Goal: Navigation & Orientation: Find specific page/section

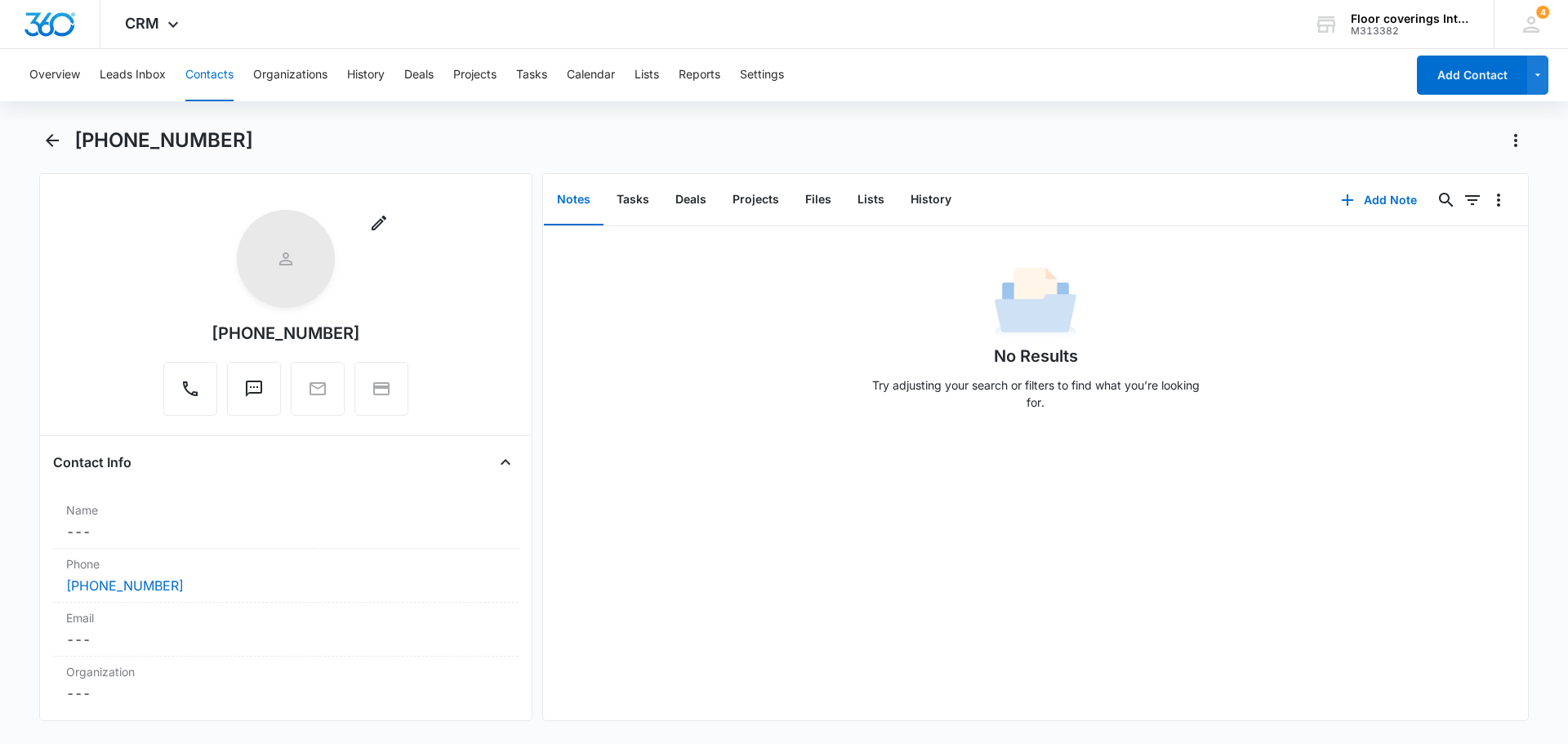
click at [498, 324] on div "Remove [PHONE_NUMBER]" at bounding box center [286, 316] width 465 height 212
click at [120, 78] on button "Leads Inbox" at bounding box center [133, 75] width 67 height 53
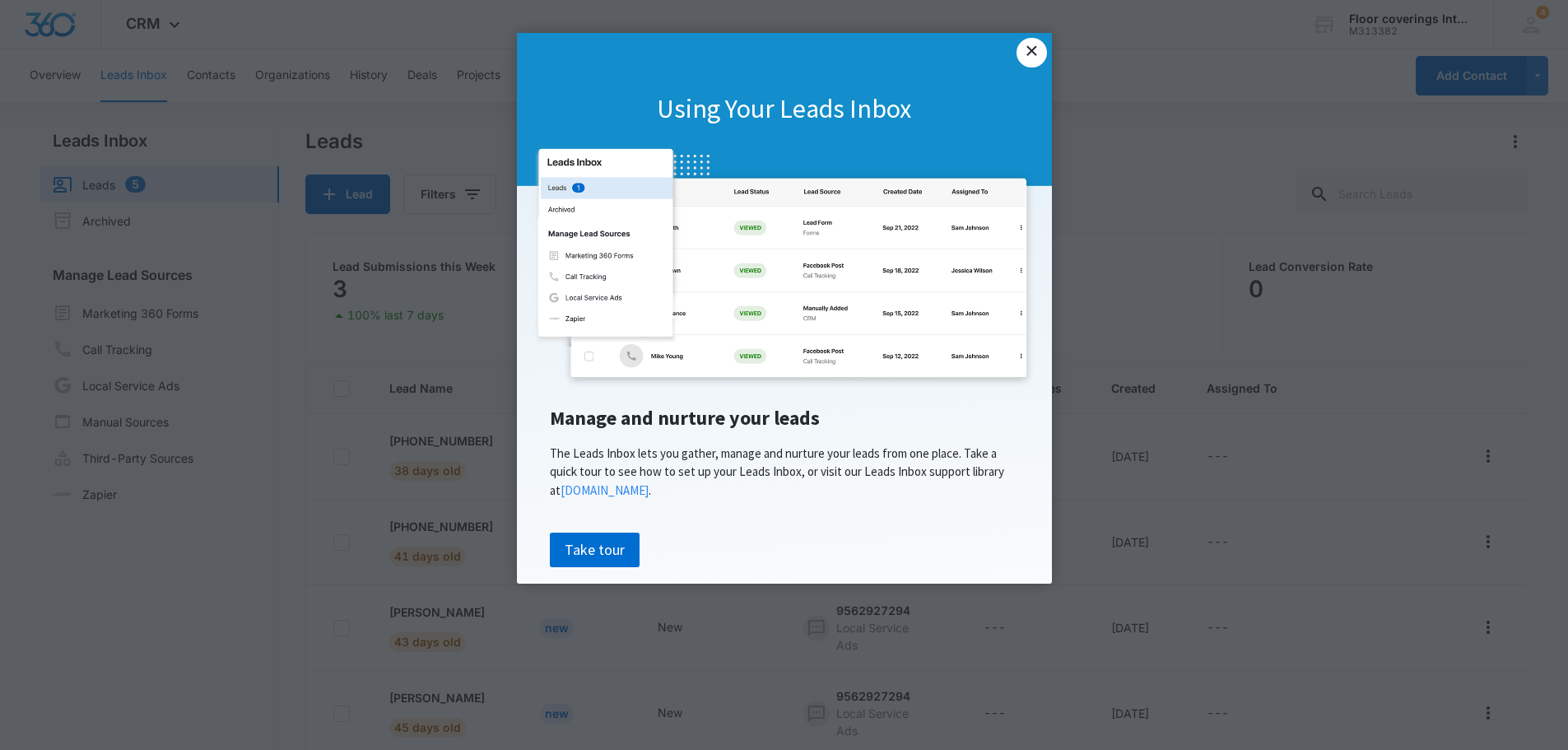
click at [1030, 57] on link "×" at bounding box center [1031, 53] width 30 height 30
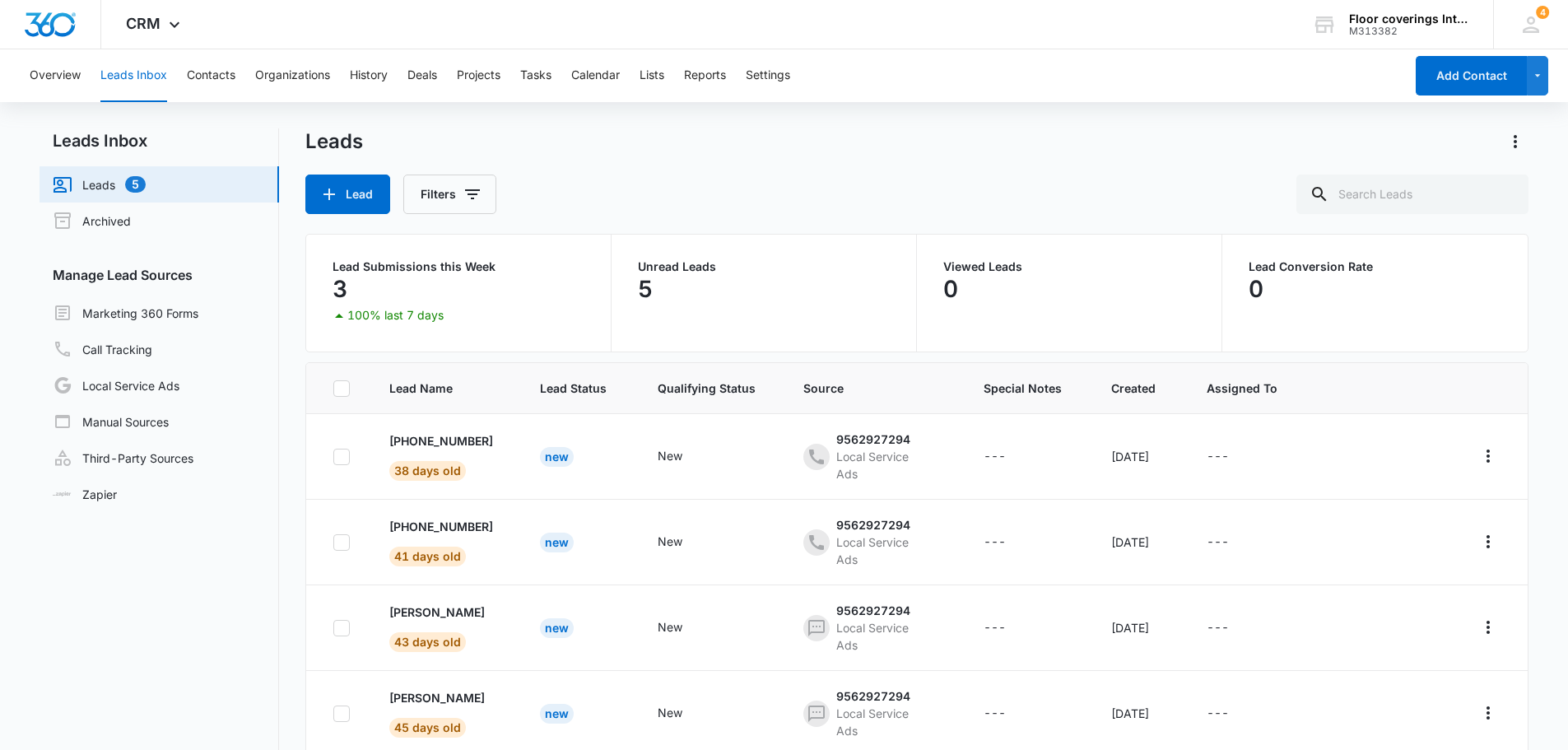
click at [645, 291] on p "5" at bounding box center [645, 289] width 15 height 27
click at [667, 281] on div "5" at bounding box center [763, 289] width 252 height 33
click at [682, 178] on div "Lead Filters" at bounding box center [917, 194] width 1224 height 40
click at [638, 284] on p "5" at bounding box center [645, 289] width 15 height 27
click at [216, 77] on button "Contacts" at bounding box center [211, 76] width 49 height 53
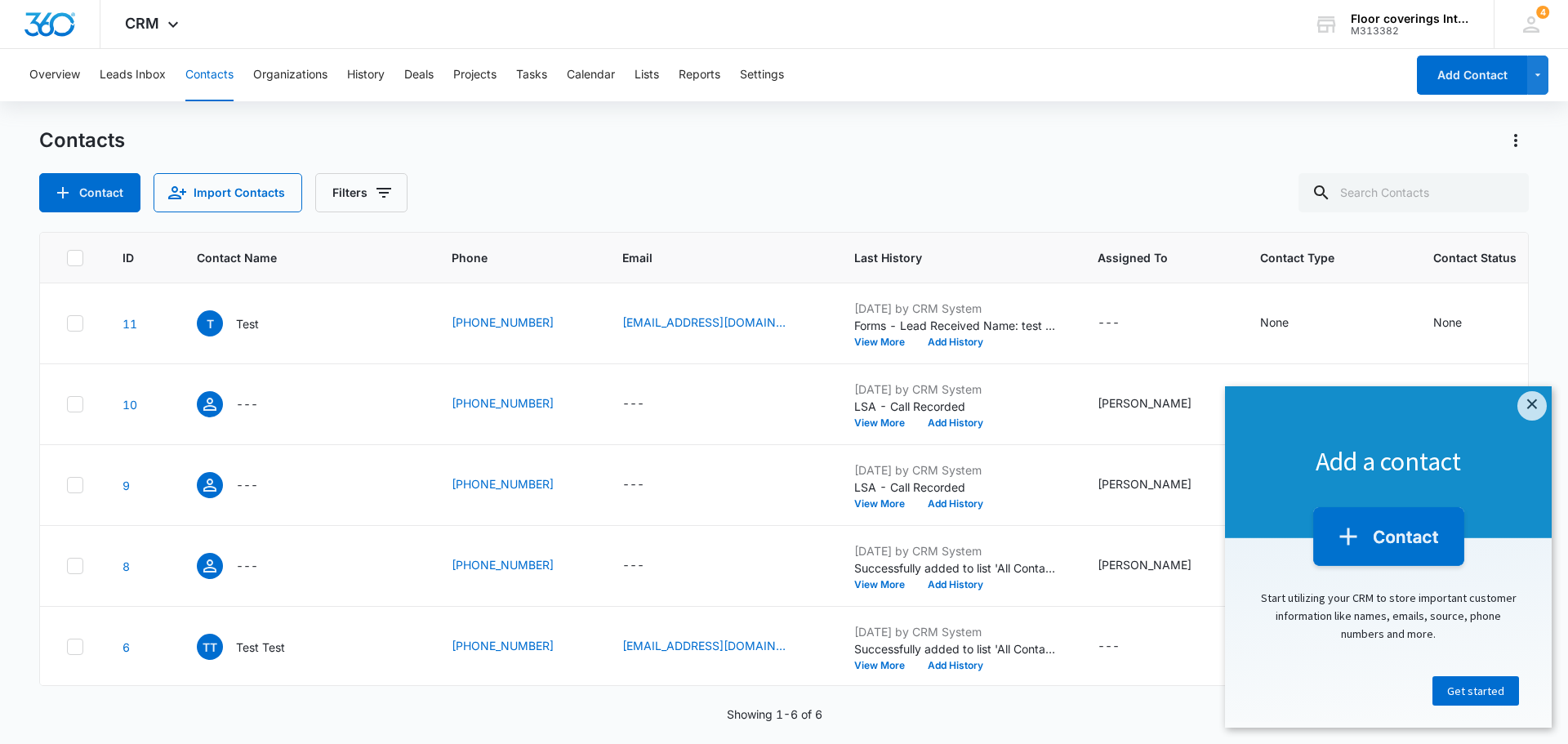
click at [802, 151] on div "Contacts" at bounding box center [784, 140] width 1489 height 26
click at [1524, 413] on link "×" at bounding box center [1532, 407] width 30 height 30
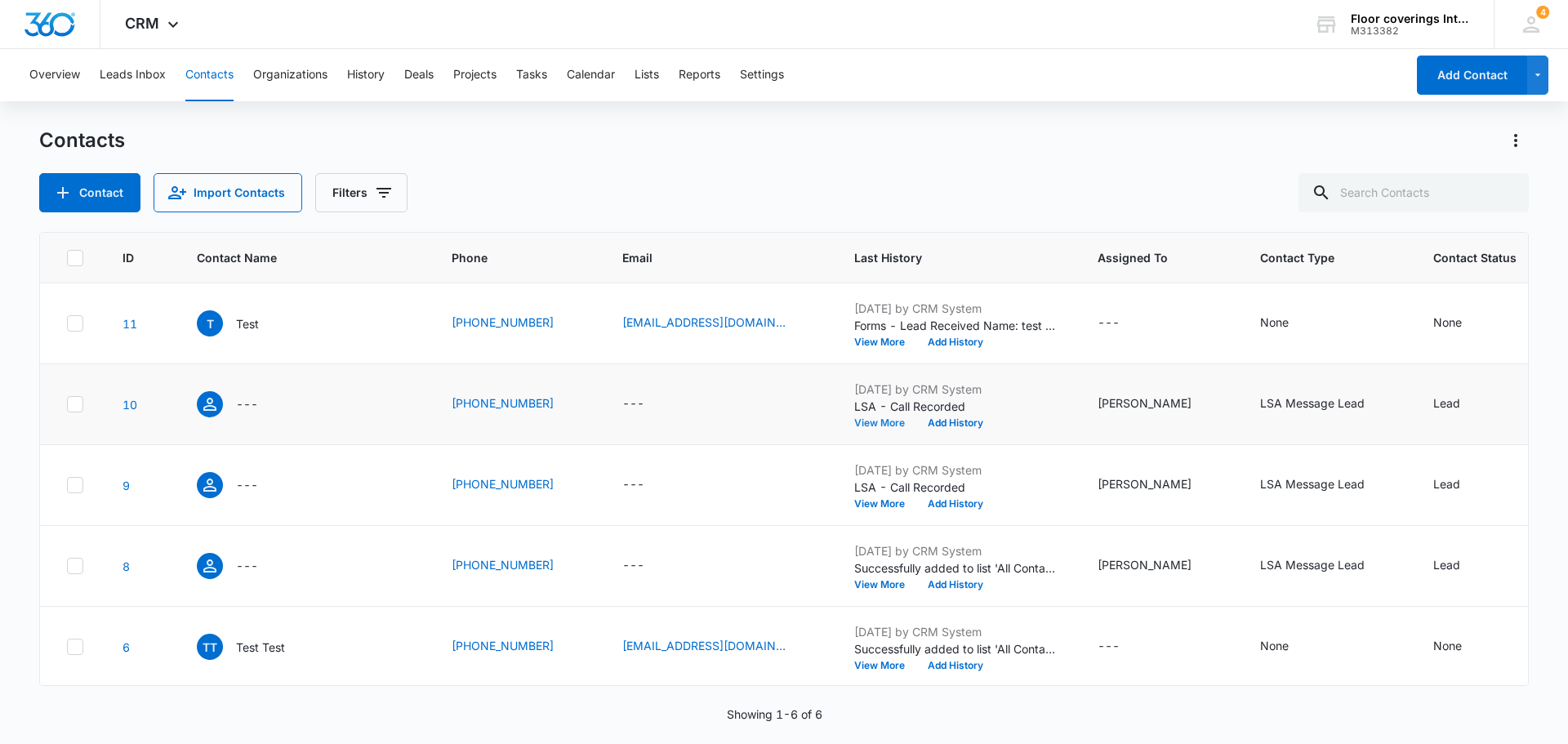
click at [854, 426] on button "View More" at bounding box center [885, 422] width 62 height 10
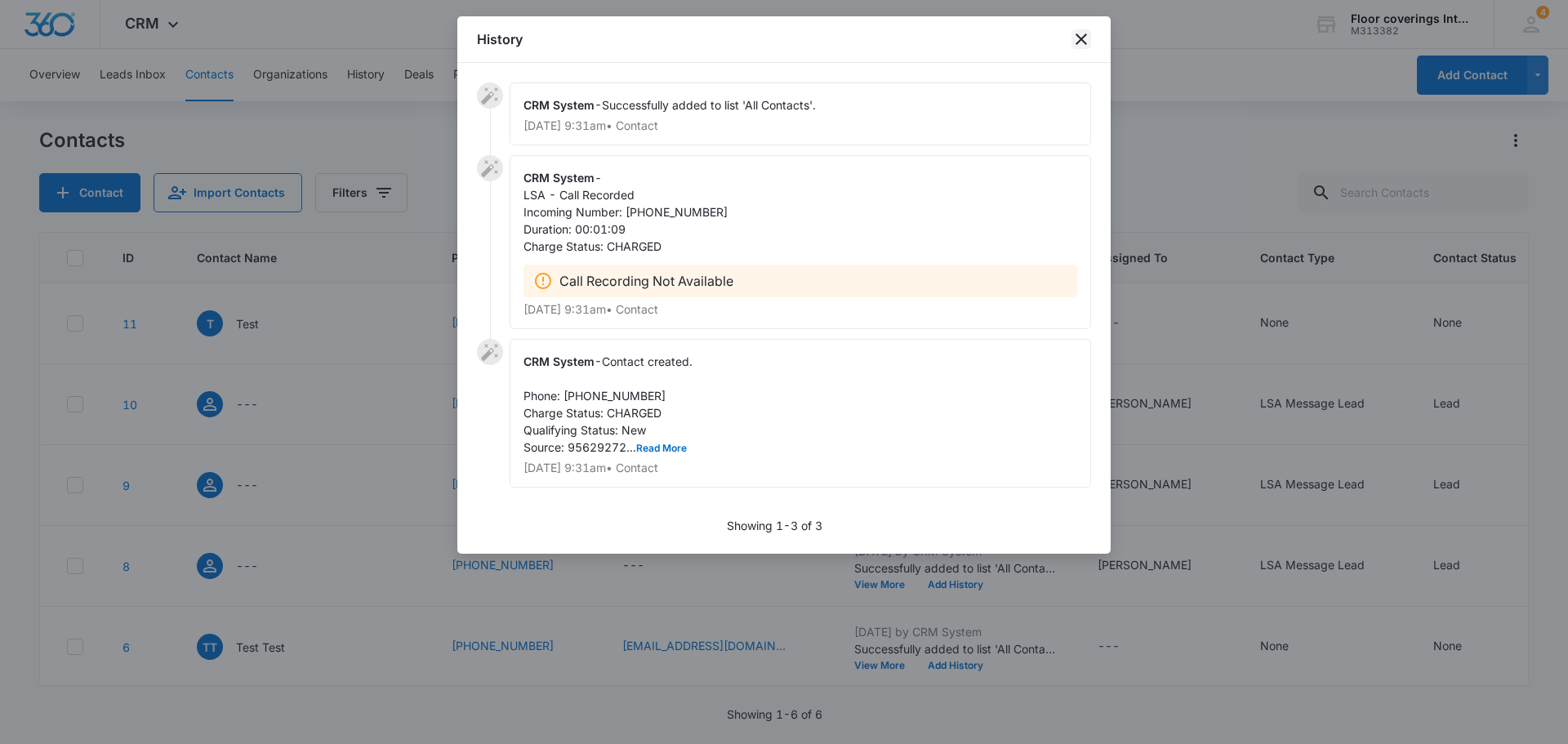
click at [1078, 42] on icon "close" at bounding box center [1081, 39] width 11 height 11
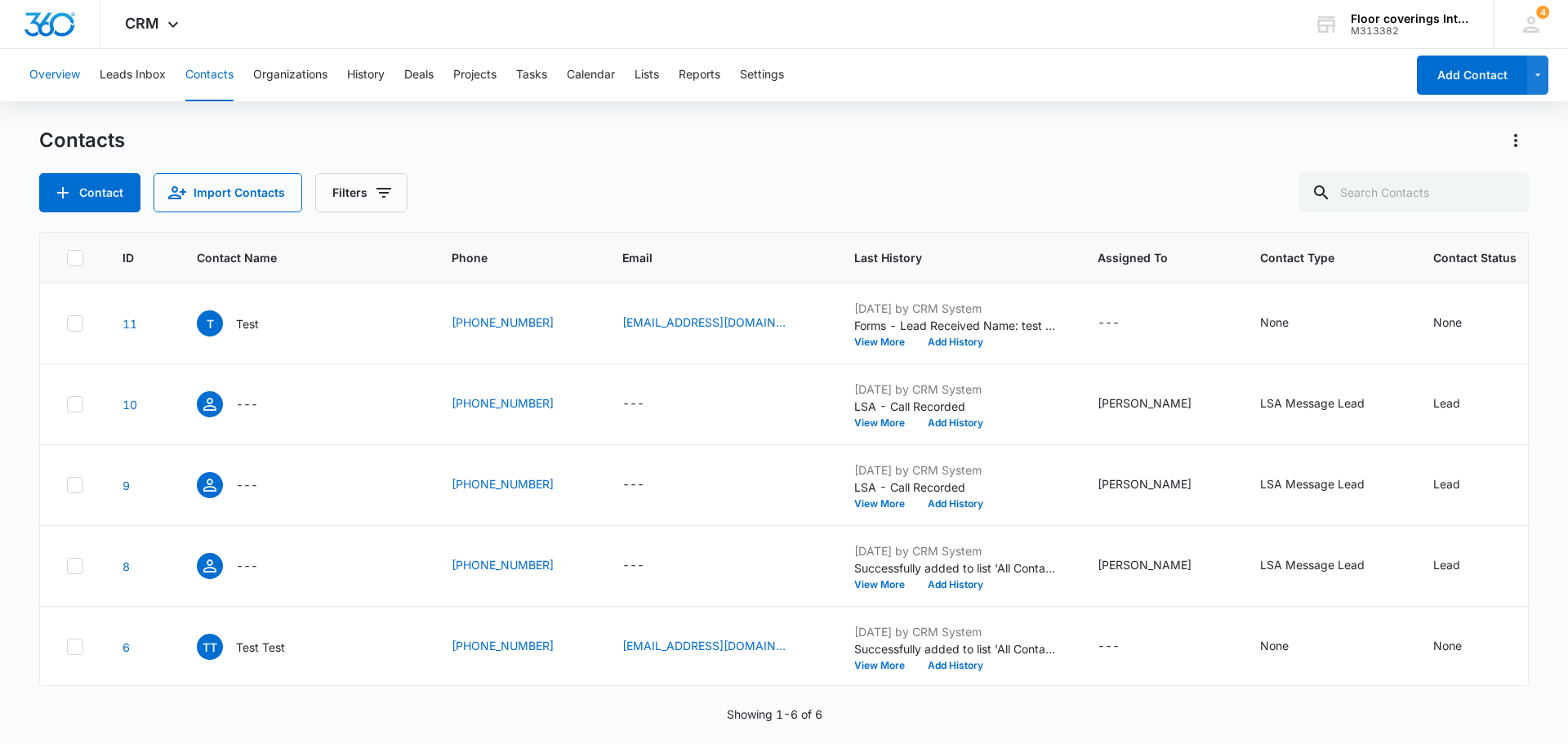
click at [66, 81] on button "Overview" at bounding box center [55, 75] width 51 height 53
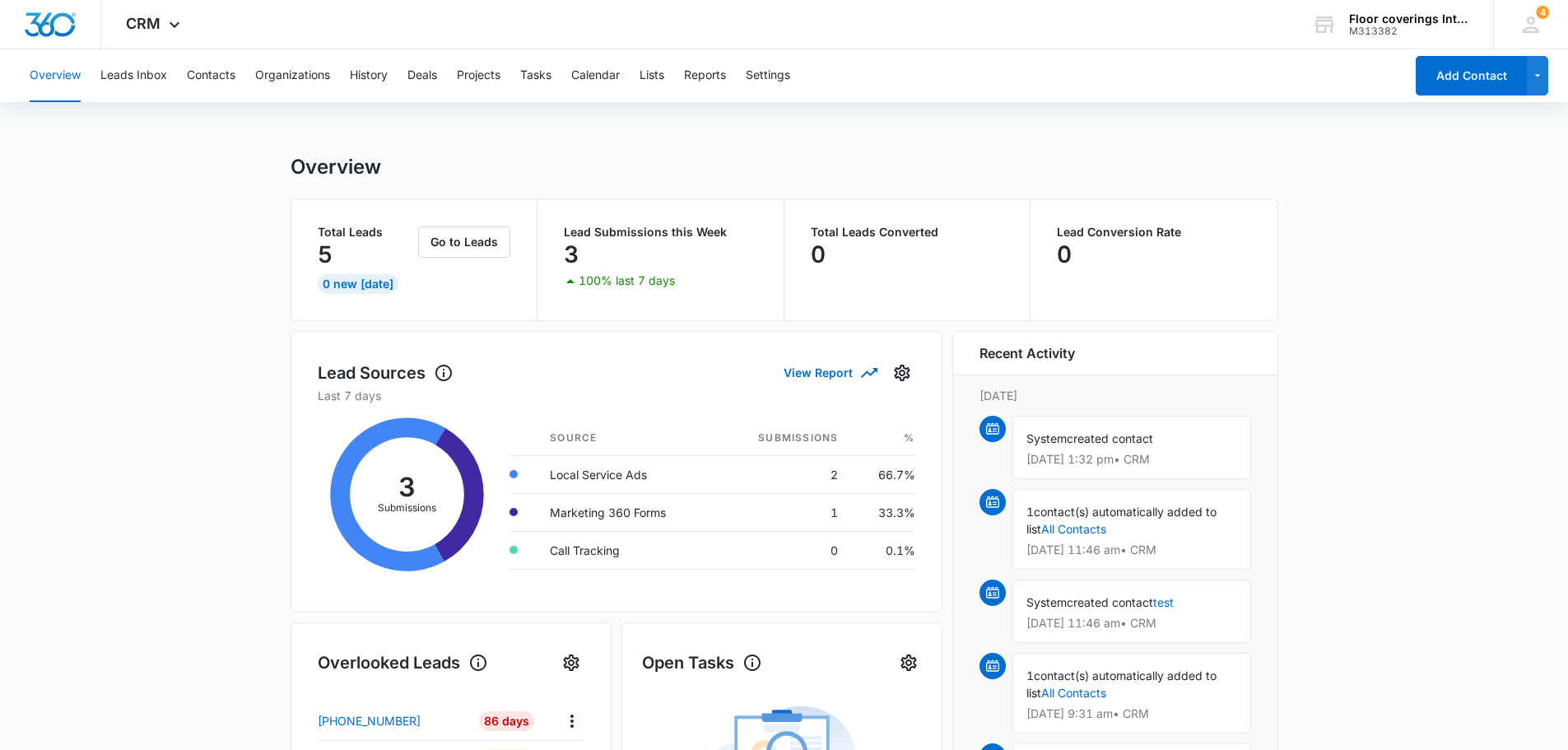
click at [80, 458] on main "Overview Total Leads 5 0 New [DATE] Go to Leads Lead Submissions this Week 3 10…" at bounding box center [784, 747] width 1568 height 1186
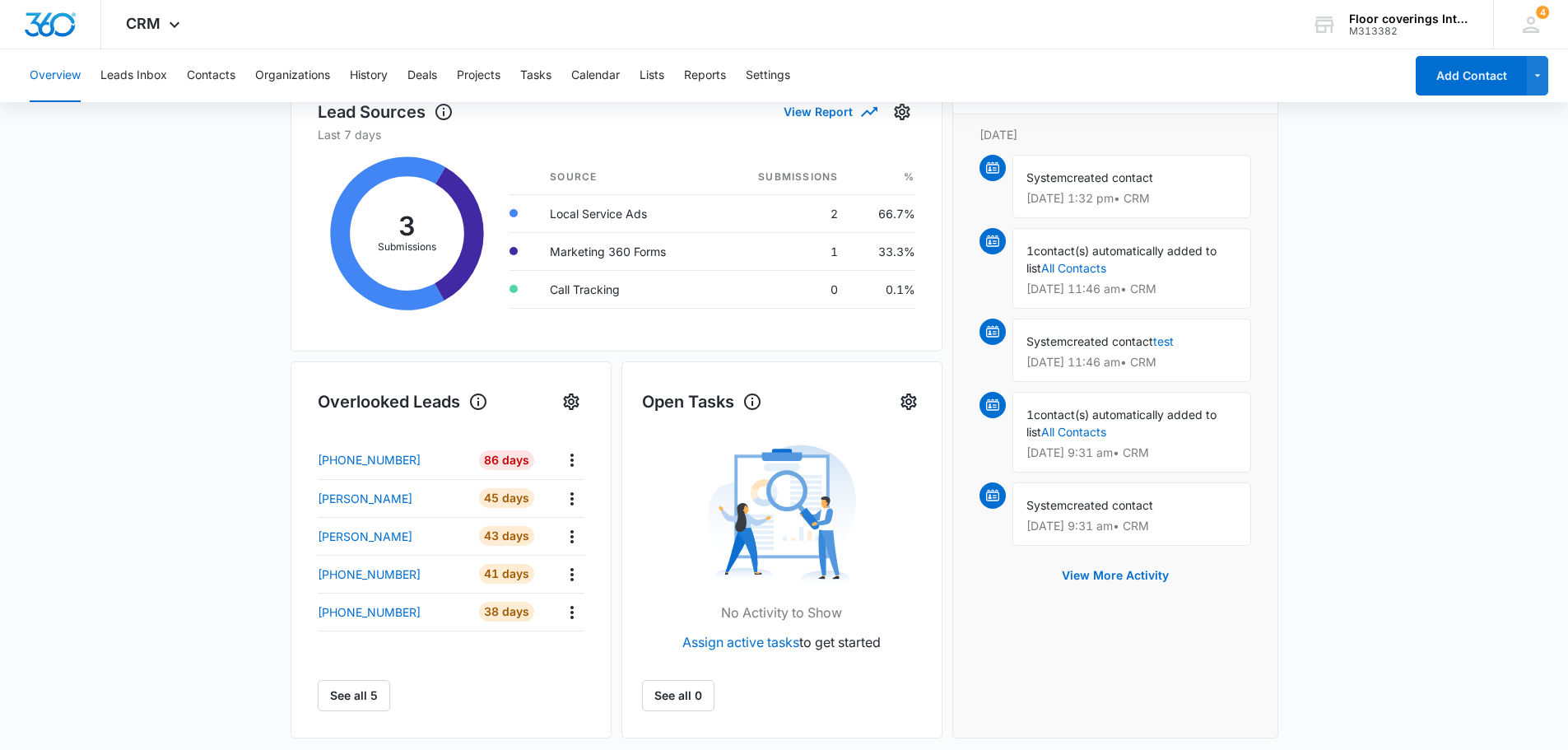
scroll to position [263, 0]
